Goal: Complete application form: Complete application form

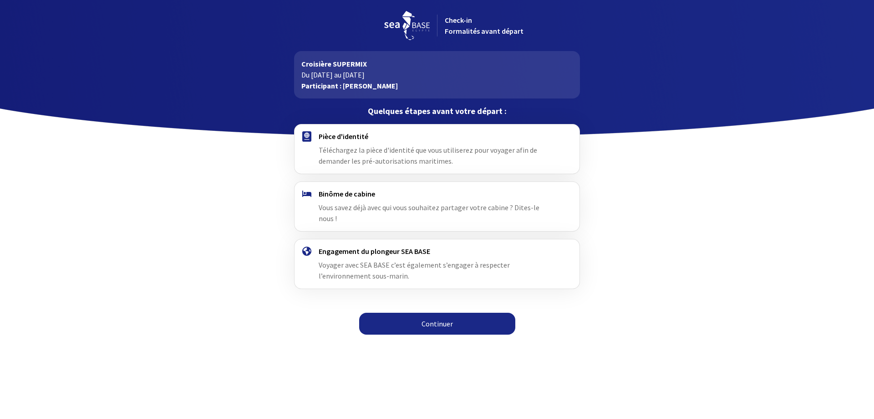
click at [418, 145] on span "Téléchargez la pièce d'identité que vous utiliserez pour voyager afin de demand…" at bounding box center [428, 155] width 219 height 20
click at [421, 316] on link "Continuer" at bounding box center [437, 323] width 156 height 22
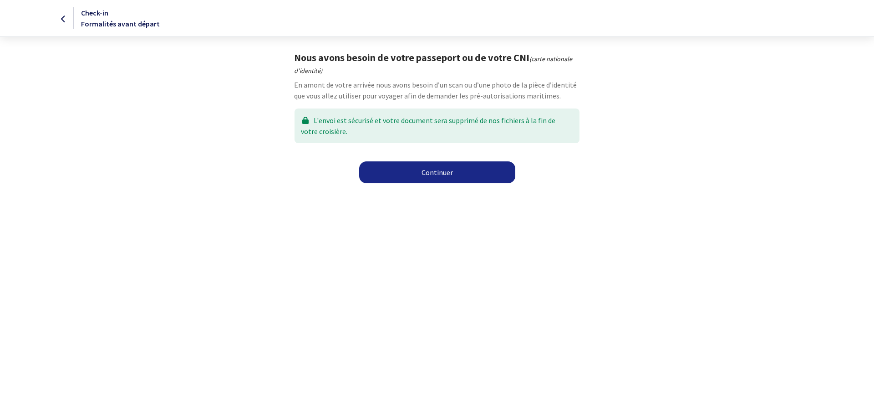
click at [425, 176] on link "Continuer" at bounding box center [437, 172] width 156 height 22
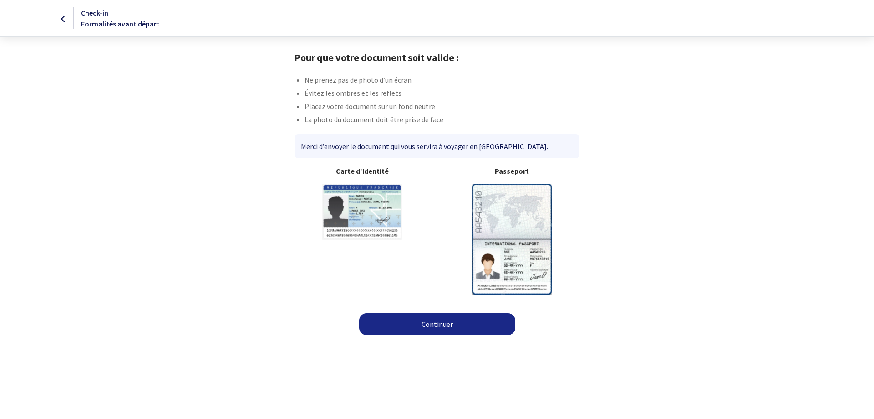
click at [429, 320] on link "Continuer" at bounding box center [437, 324] width 156 height 22
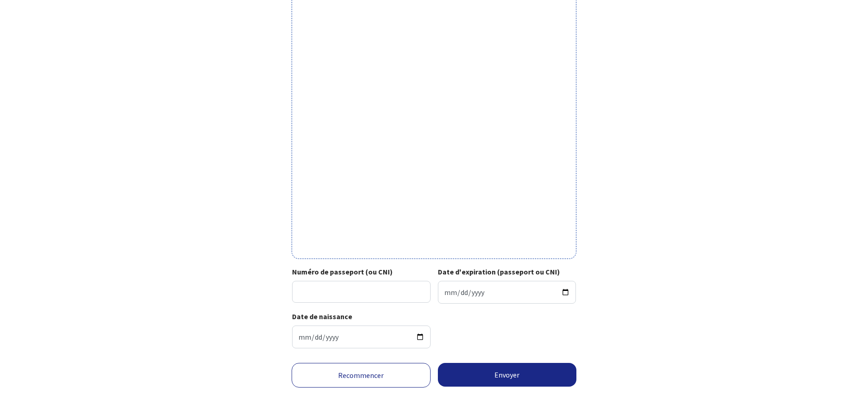
scroll to position [196, 0]
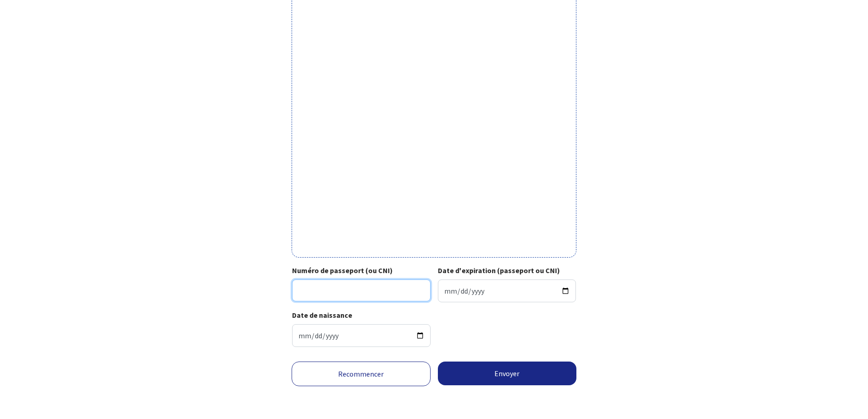
click at [374, 280] on input "Numéro de passeport (ou CNI)" at bounding box center [361, 290] width 138 height 22
type input "22HH479820"
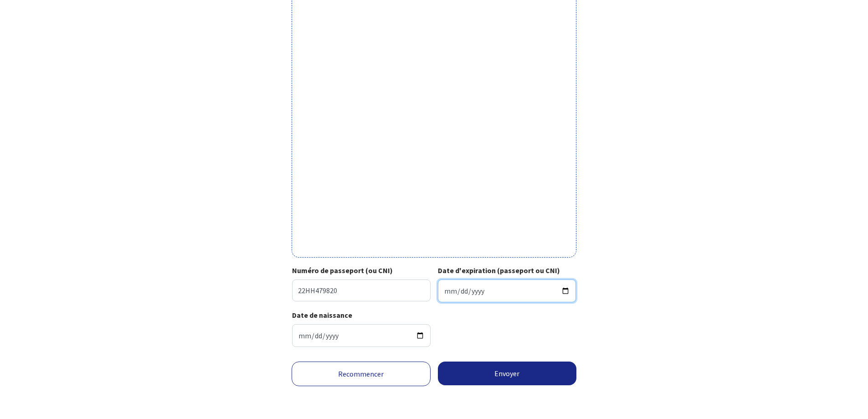
click at [429, 280] on input "Date d'expiration (passeport ou CNI)" at bounding box center [507, 290] width 138 height 23
type input "[DATE]"
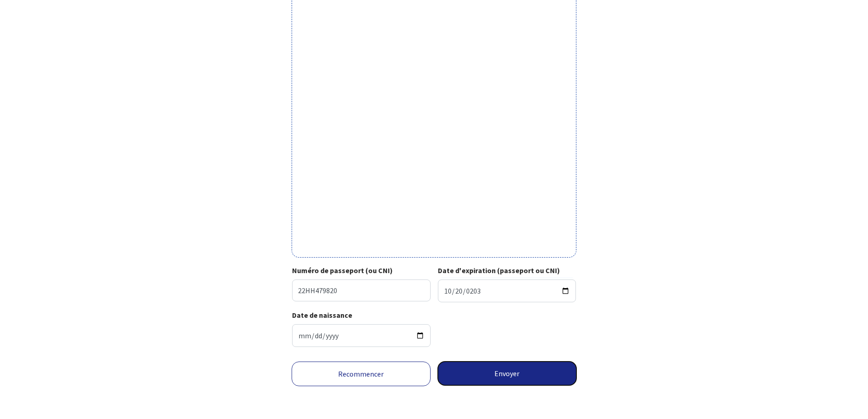
click at [429, 280] on button "Envoyer" at bounding box center [507, 373] width 139 height 24
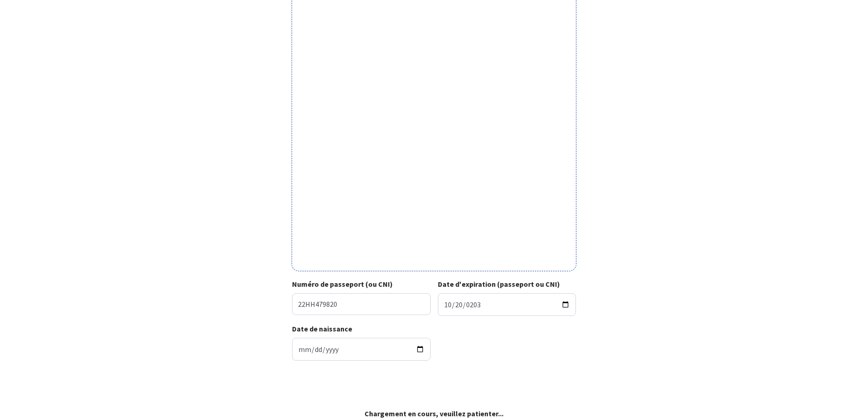
scroll to position [182, 0]
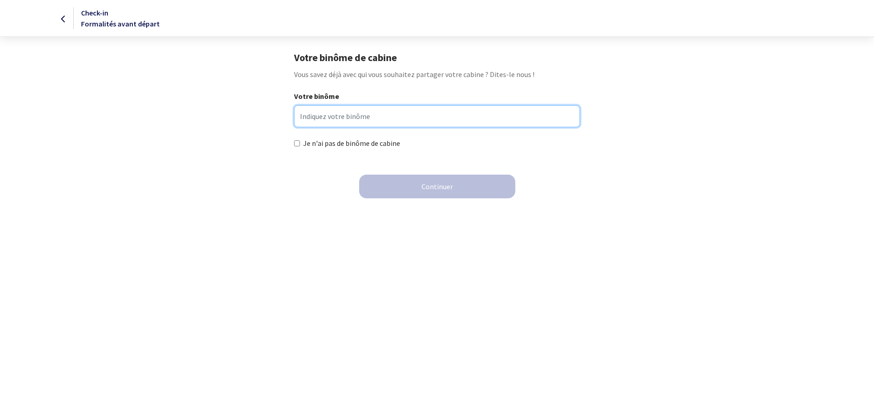
click at [367, 122] on input "Votre binôme" at bounding box center [437, 116] width 286 height 22
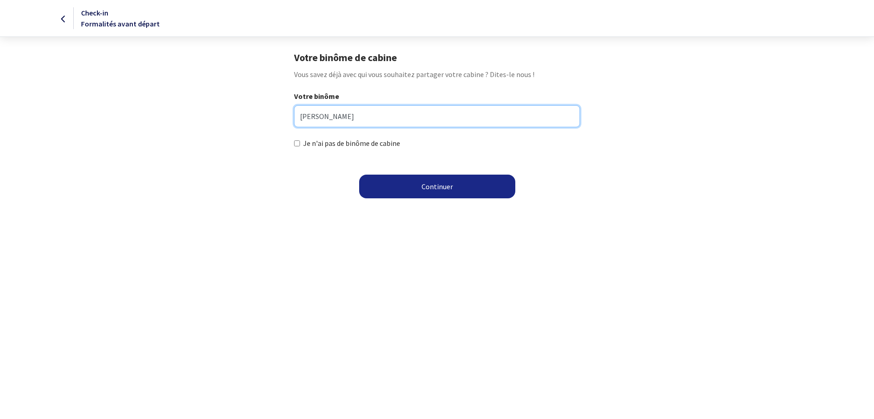
type input "LUA franck"
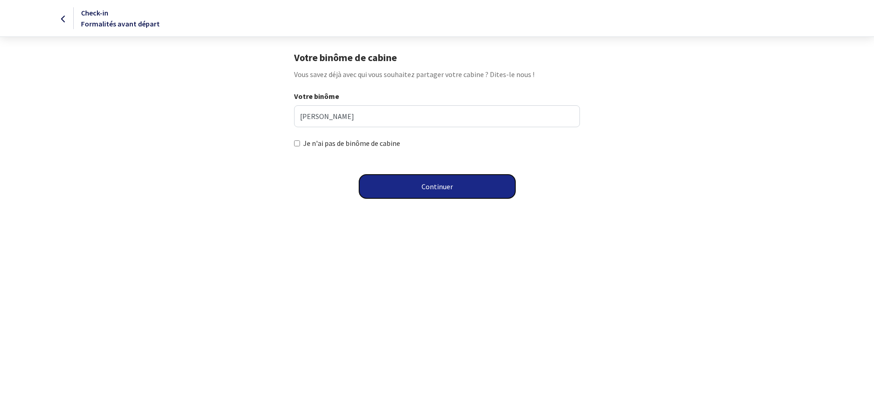
click at [404, 180] on button "Continuer" at bounding box center [437, 186] width 156 height 24
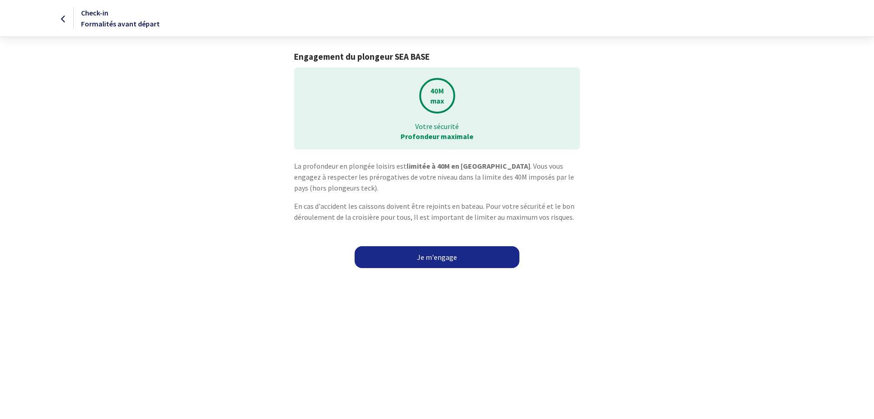
click at [423, 256] on link "Je m'engage" at bounding box center [437, 257] width 165 height 22
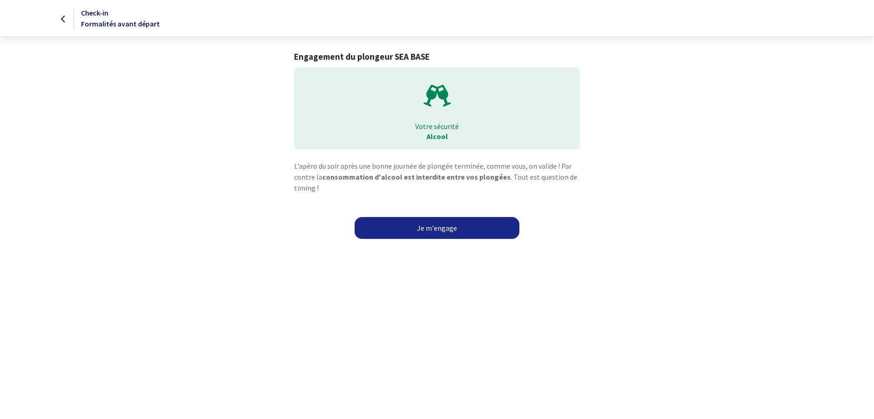
click at [421, 222] on link "Je m'engage" at bounding box center [437, 228] width 165 height 22
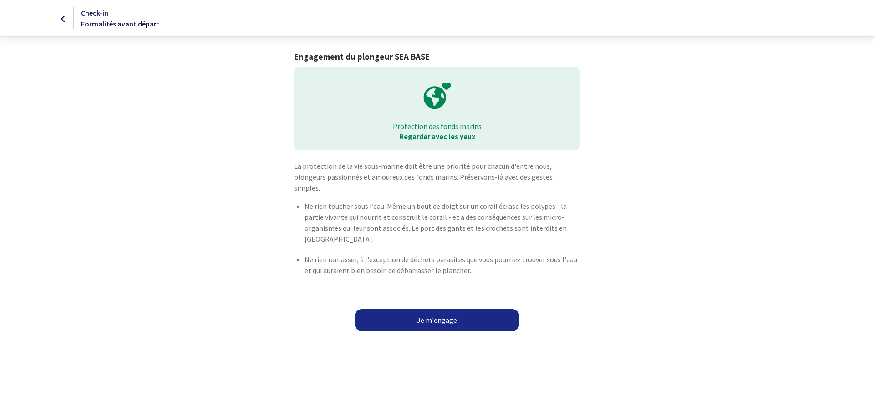
click at [456, 314] on link "Je m'engage" at bounding box center [437, 320] width 165 height 22
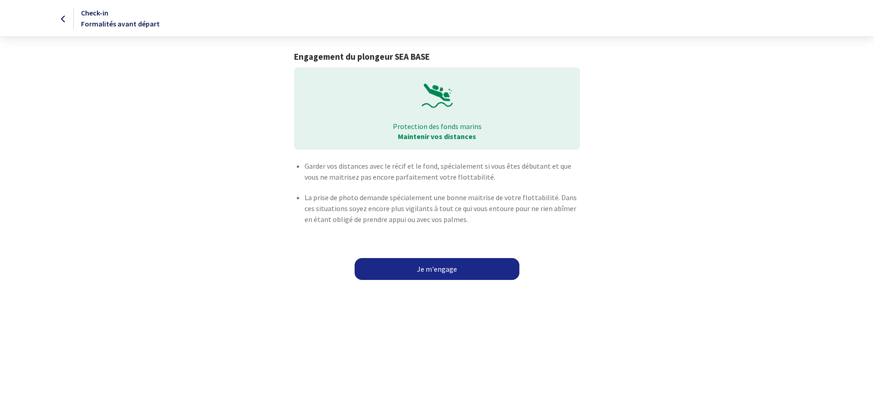
click at [437, 265] on link "Je m'engage" at bounding box center [437, 269] width 165 height 22
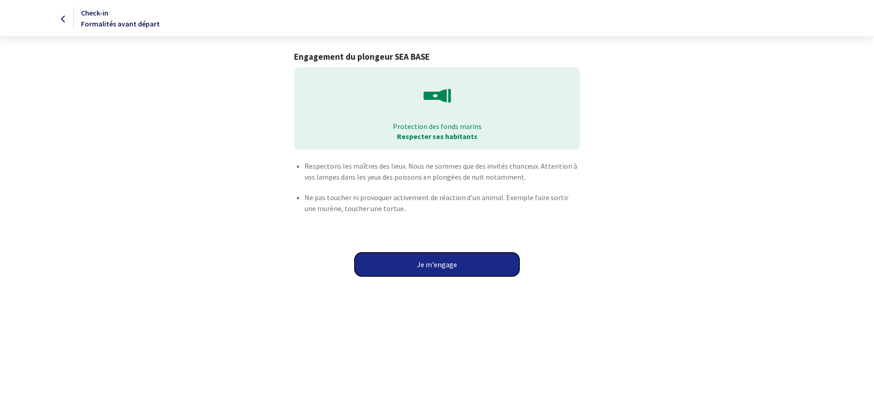
click at [437, 265] on button "Je m'engage" at bounding box center [437, 264] width 165 height 24
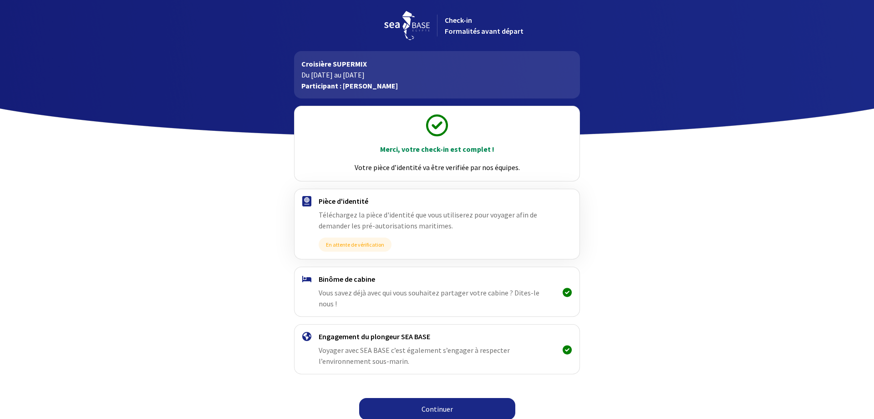
click at [470, 398] on link "Continuer" at bounding box center [437, 409] width 156 height 22
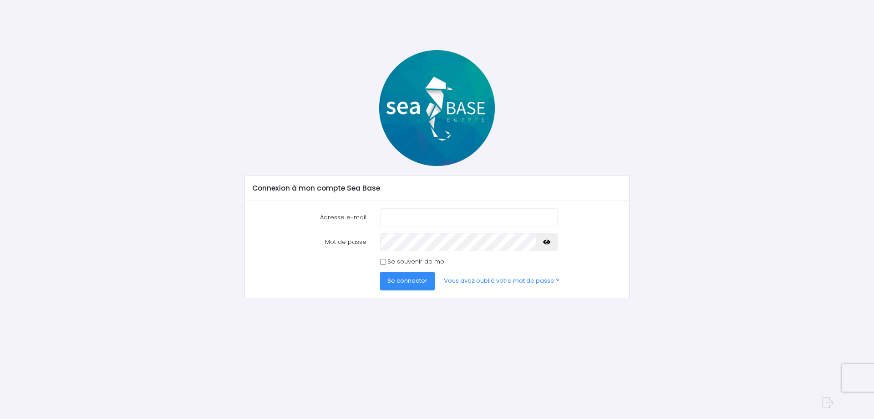
type input "[PERSON_NAME][EMAIL_ADDRESS][DOMAIN_NAME]"
click at [405, 277] on span "Se connecter" at bounding box center [408, 280] width 40 height 9
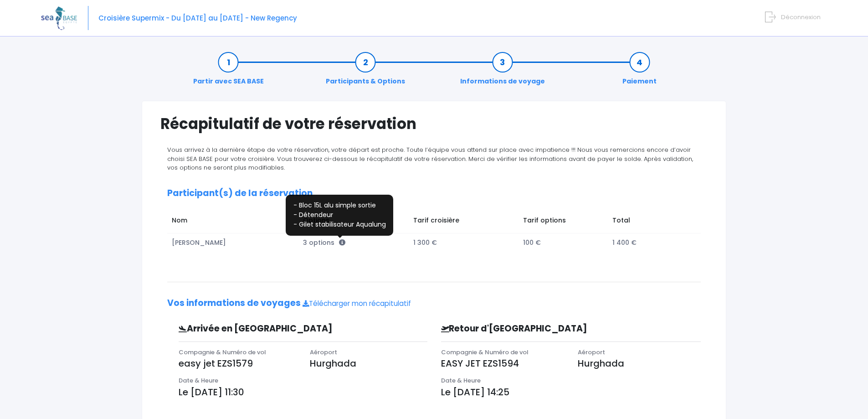
click at [339, 242] on icon at bounding box center [342, 242] width 6 height 6
